Goal: Use online tool/utility: Utilize a website feature to perform a specific function

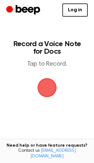
click at [53, 78] on main "Record a Voice Note for Docs Tap to Record. Tired of copying and pasting? Use t…" at bounding box center [47, 100] width 94 height 201
click at [49, 92] on span "button" at bounding box center [47, 87] width 20 height 20
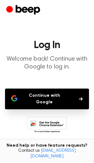
click at [49, 95] on button "Continue with Google" at bounding box center [47, 98] width 84 height 21
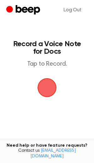
click at [49, 84] on span "button" at bounding box center [46, 87] width 21 height 21
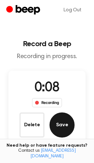
click at [67, 118] on button "Save" at bounding box center [62, 124] width 25 height 25
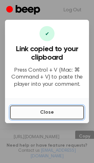
click at [65, 115] on button "Close" at bounding box center [47, 112] width 74 height 14
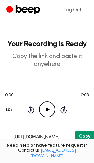
click at [86, 137] on button "Copy" at bounding box center [84, 136] width 19 height 12
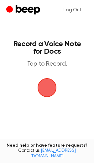
click at [46, 86] on span "button" at bounding box center [47, 88] width 18 height 18
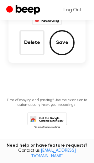
scroll to position [87, 0]
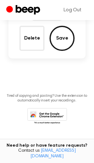
click at [54, 115] on icon at bounding box center [47, 116] width 40 height 17
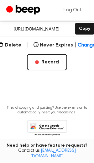
scroll to position [119, 0]
